Goal: Obtain resource: Obtain resource

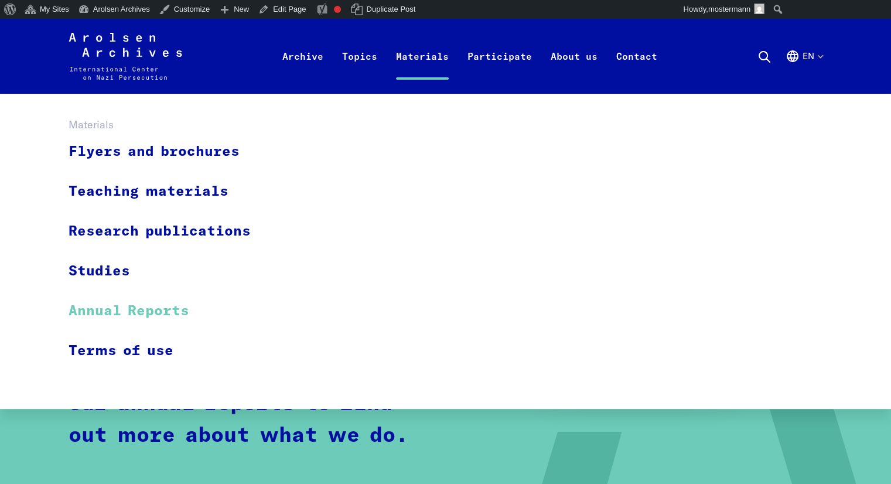
click at [165, 304] on link "Annual Reports" at bounding box center [167, 311] width 197 height 40
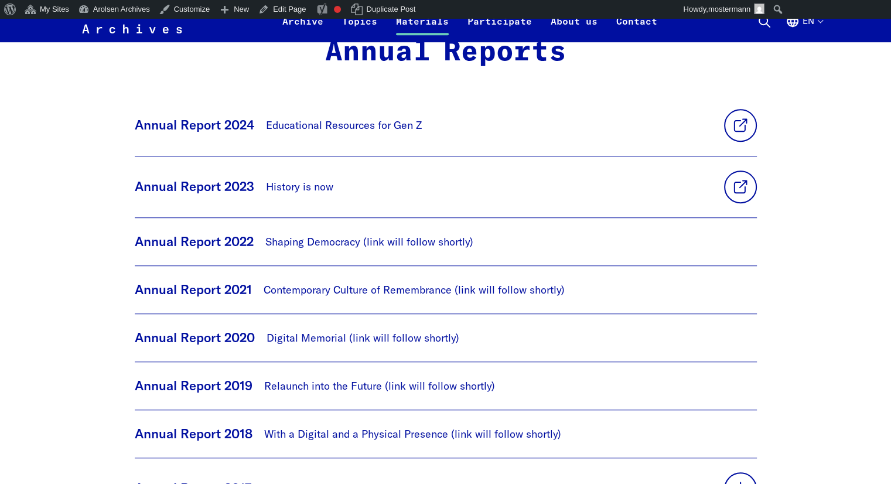
scroll to position [820, 0]
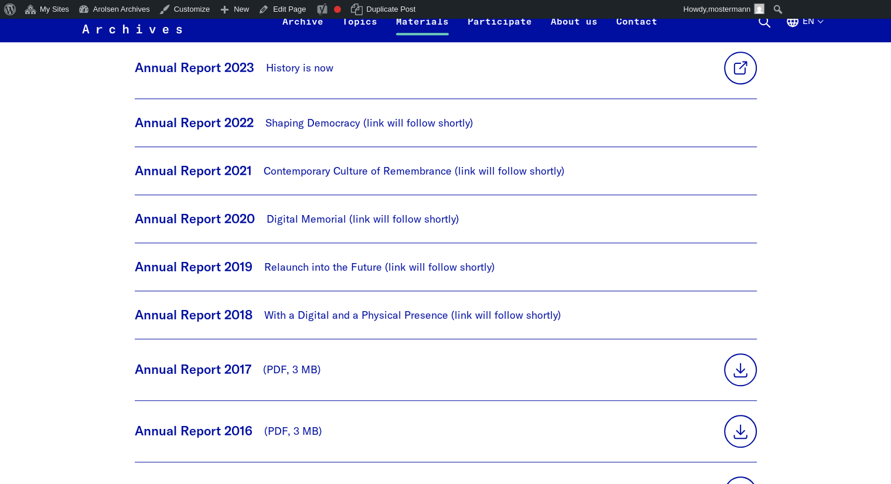
click at [225, 315] on p "Annual Report 2018" at bounding box center [194, 314] width 118 height 19
click at [322, 310] on p "With a Digital and a Physical Presence (link will follow shortly)" at bounding box center [412, 315] width 297 height 16
click at [818, 26] on button "en" at bounding box center [804, 28] width 37 height 28
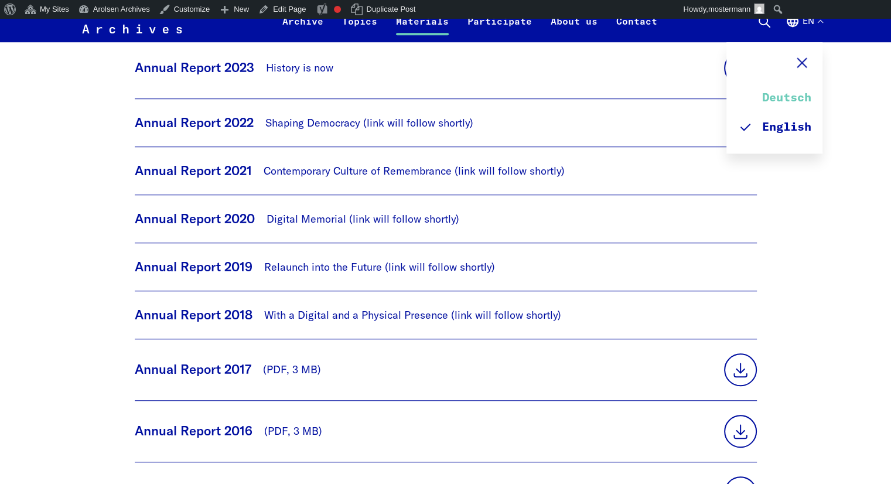
click at [786, 95] on link "Deutsch" at bounding box center [774, 97] width 73 height 29
